Goal: Navigation & Orientation: Find specific page/section

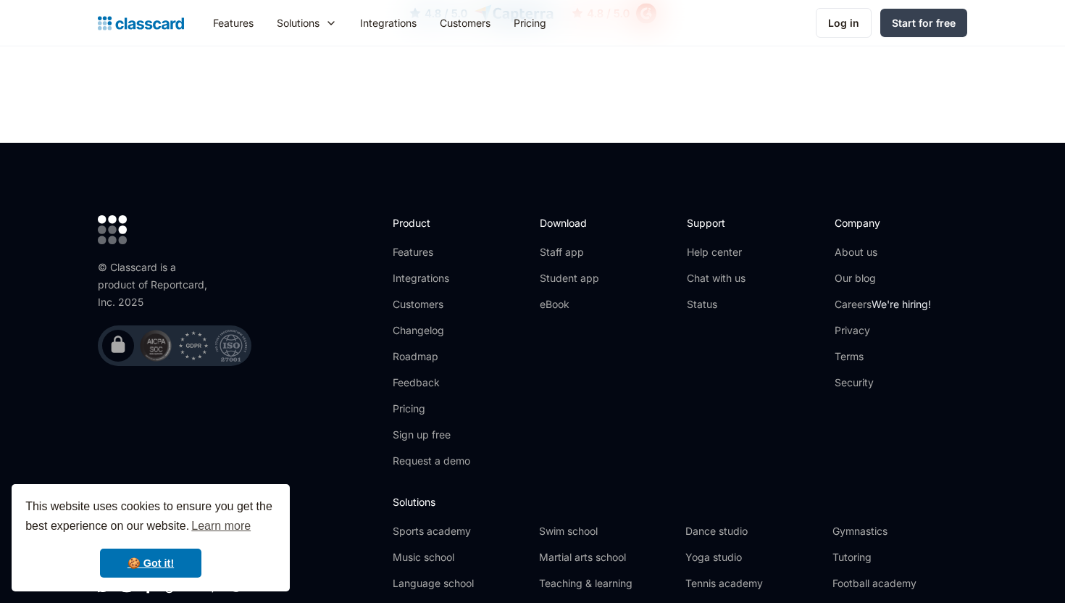
scroll to position [4663, 0]
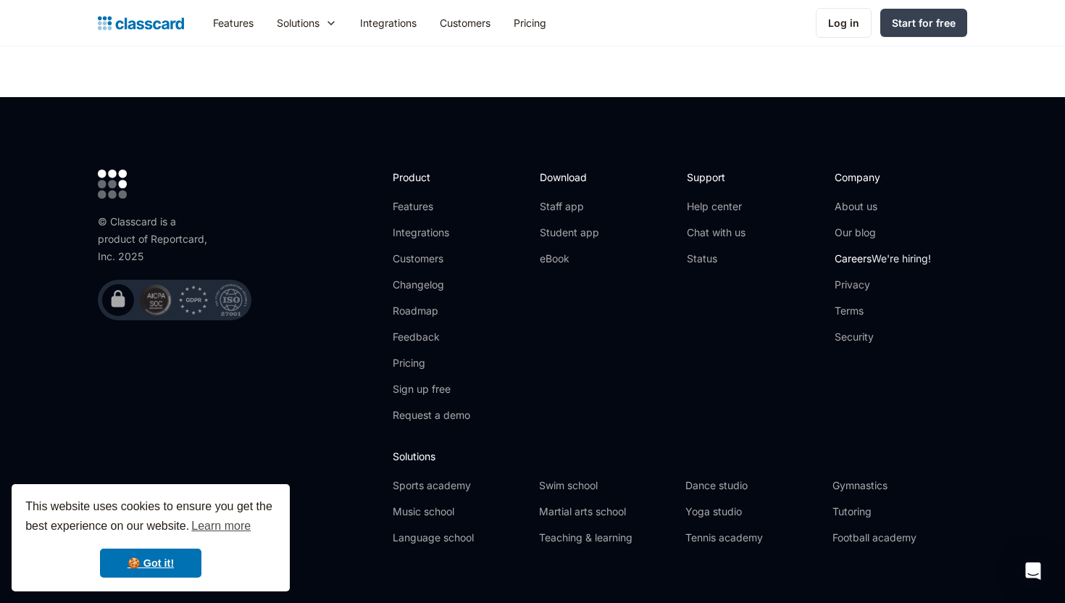
click at [856, 251] on link "Careers We're hiring!" at bounding box center [883, 258] width 96 height 14
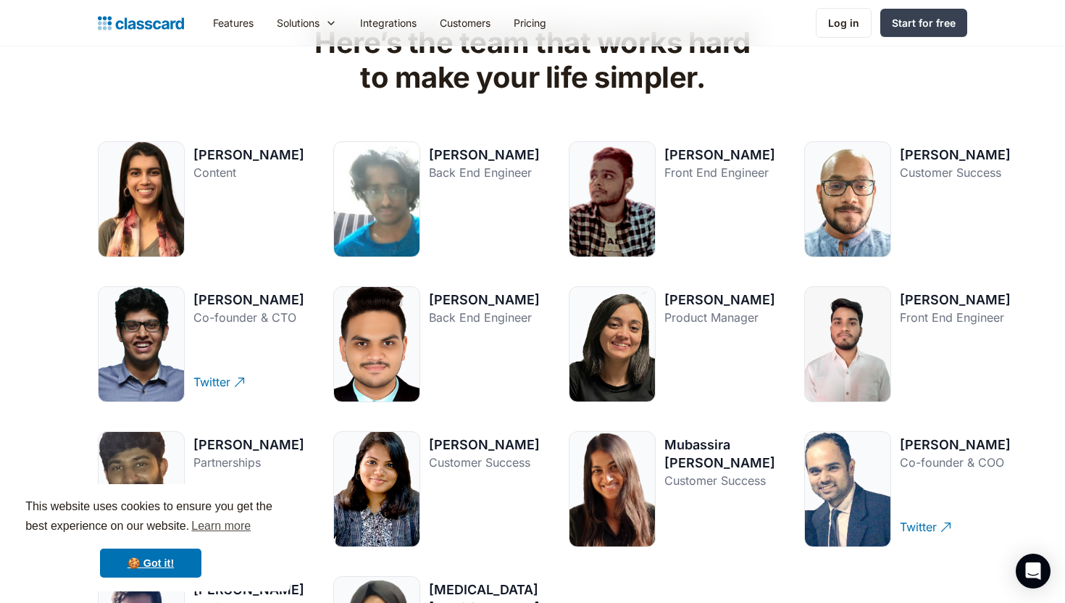
scroll to position [1855, 0]
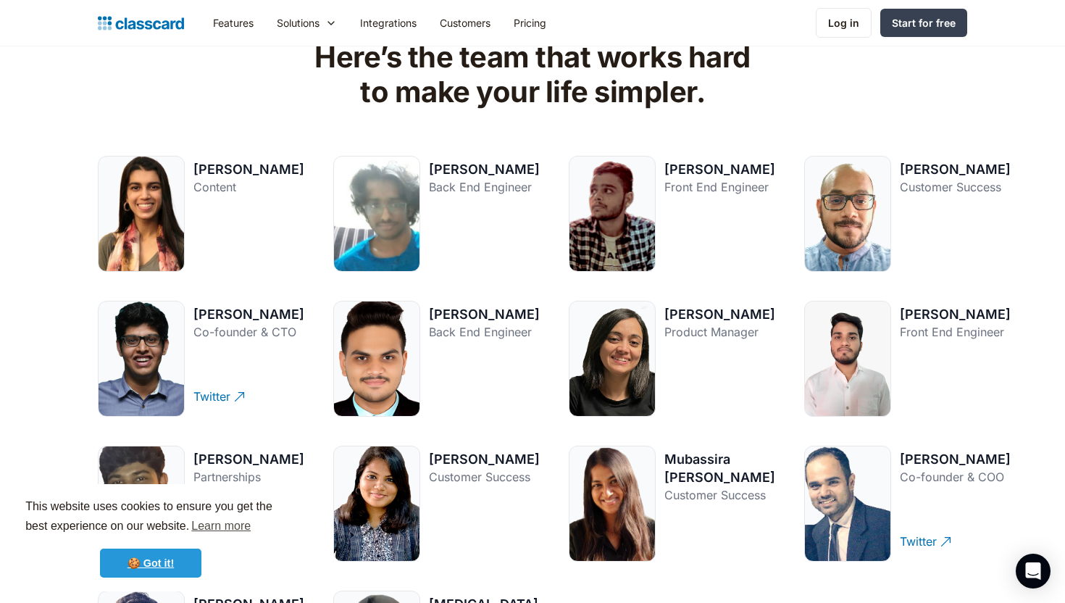
click at [149, 559] on link "🍪 Got it!" at bounding box center [150, 562] width 101 height 29
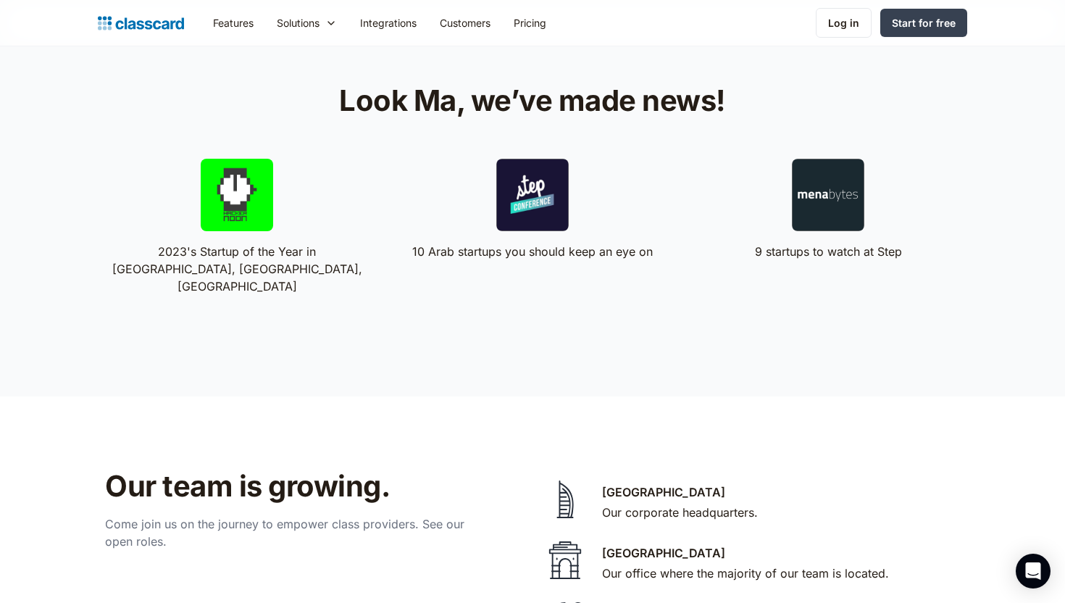
scroll to position [2642, 0]
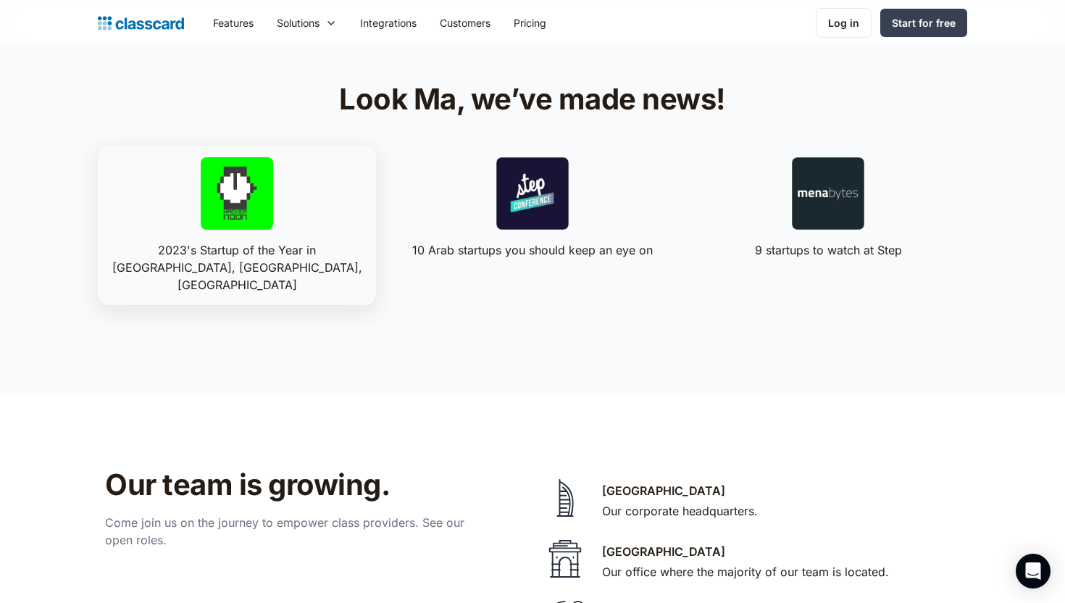
click at [260, 267] on div "2023's Startup of the Year in Knowledge Village, Dubai, United Arab Emirates" at bounding box center [236, 267] width 255 height 52
click at [543, 195] on div at bounding box center [532, 193] width 72 height 72
